Goal: Task Accomplishment & Management: Understand process/instructions

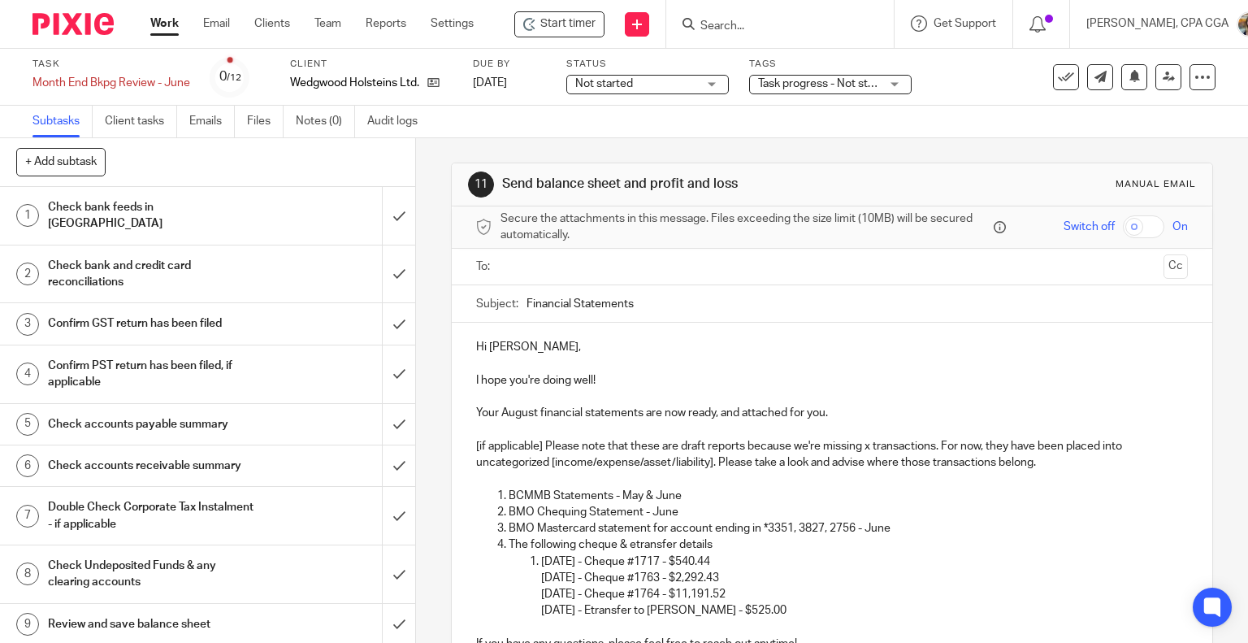
scroll to position [214, 0]
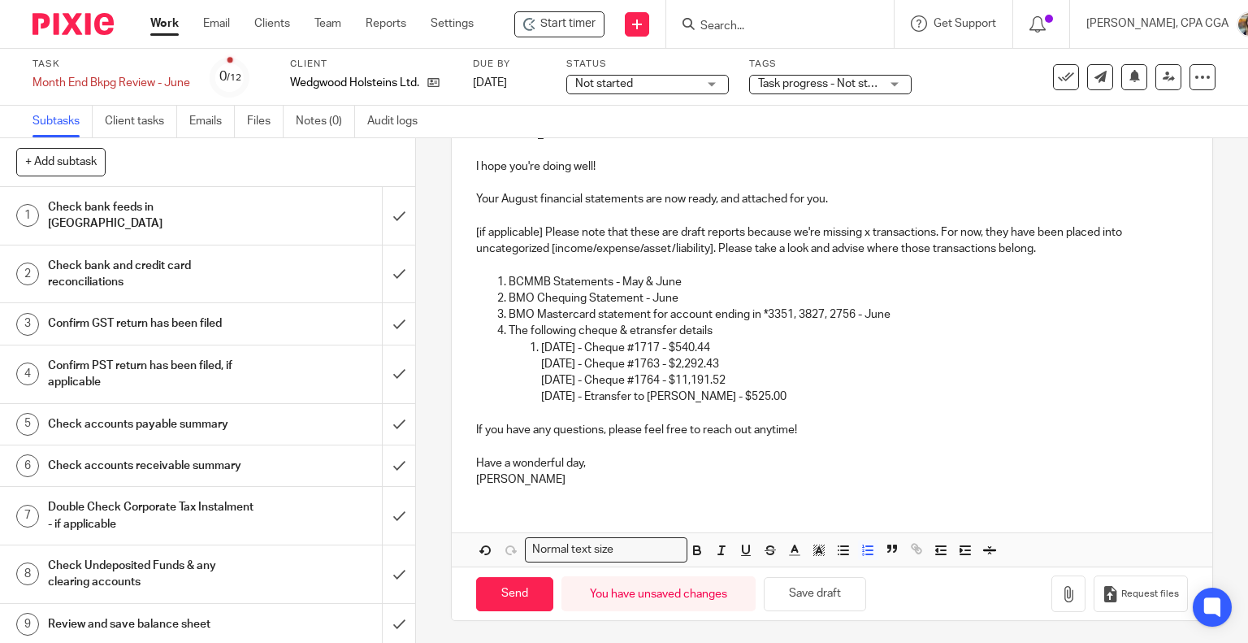
click at [520, 197] on p "Your August financial statements are now ready, and attached for you." at bounding box center [832, 199] width 713 height 16
click at [631, 197] on p "Your June financial statements are now ready, and attached for you." at bounding box center [832, 199] width 713 height 16
drag, startPoint x: 543, startPoint y: 228, endPoint x: 475, endPoint y: 232, distance: 68.3
click at [476, 232] on p "[if applicable] Please note that these are draft reports because we're missing …" at bounding box center [832, 240] width 713 height 33
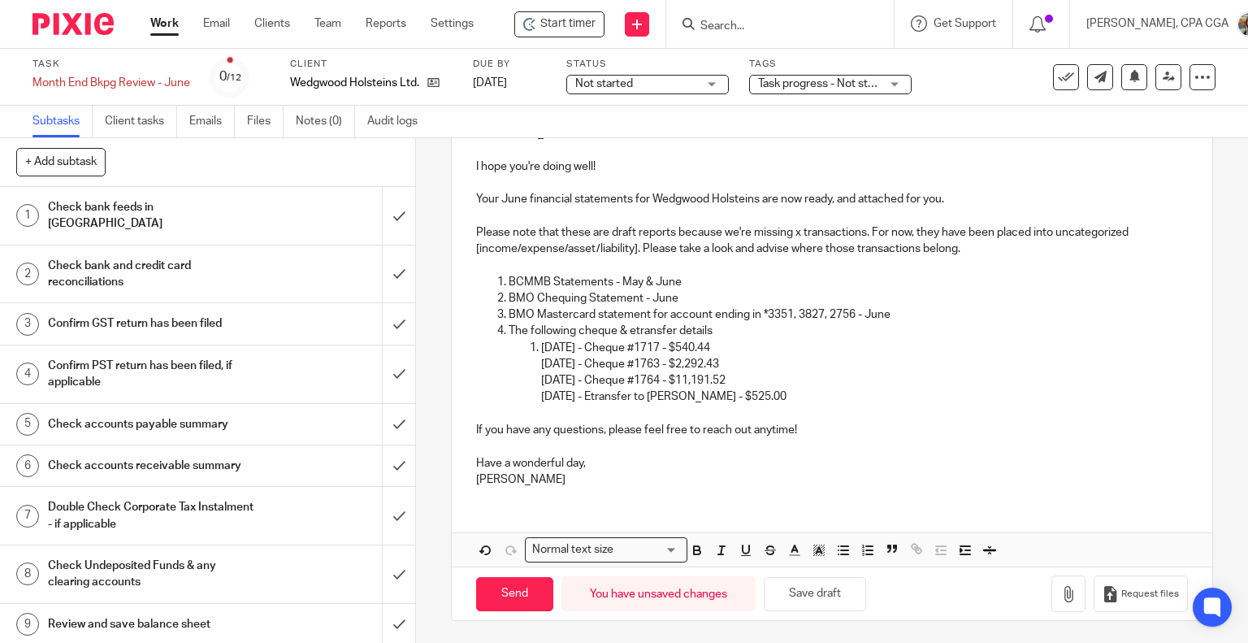
click at [796, 233] on p "Please note that these are draft reports because we're missing x transactions. …" at bounding box center [832, 240] width 713 height 33
drag, startPoint x: 766, startPoint y: 250, endPoint x: 605, endPoint y: 254, distance: 161.8
click at [605, 252] on p "Please note that these are draft reports because we're missing the following st…" at bounding box center [832, 240] width 713 height 33
